Goal: Information Seeking & Learning: Stay updated

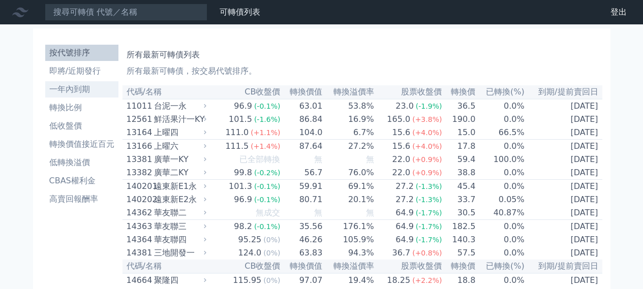
click at [92, 71] on li "即將/近期發行" at bounding box center [81, 71] width 73 height 12
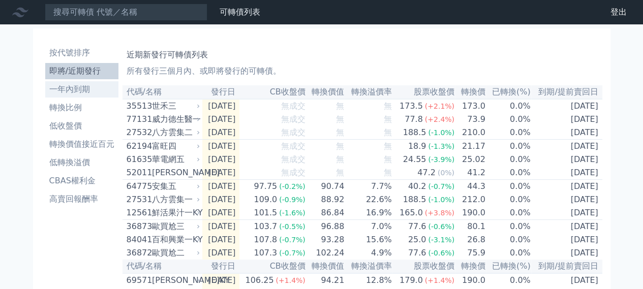
click at [92, 92] on li "一年內到期" at bounding box center [81, 89] width 73 height 12
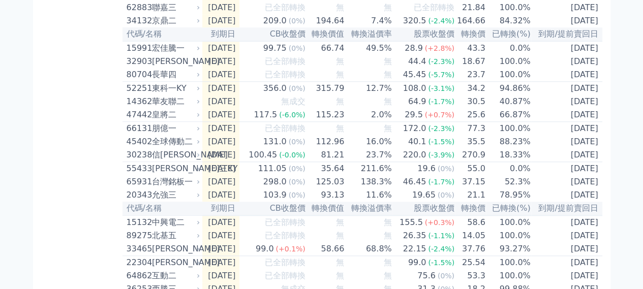
scroll to position [458, 0]
